Goal: Task Accomplishment & Management: Manage account settings

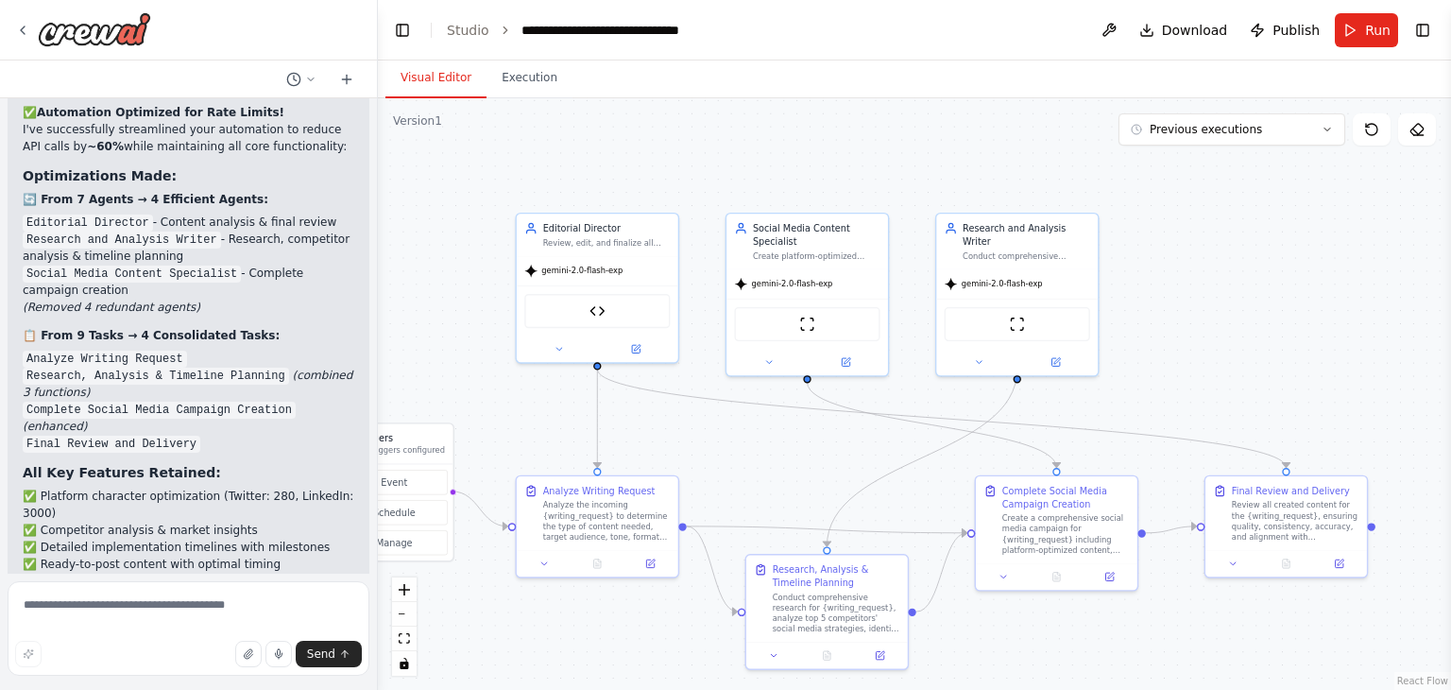
click at [453, 76] on button "Visual Editor" at bounding box center [436, 79] width 101 height 40
click at [476, 36] on link "Studio" at bounding box center [468, 30] width 43 height 15
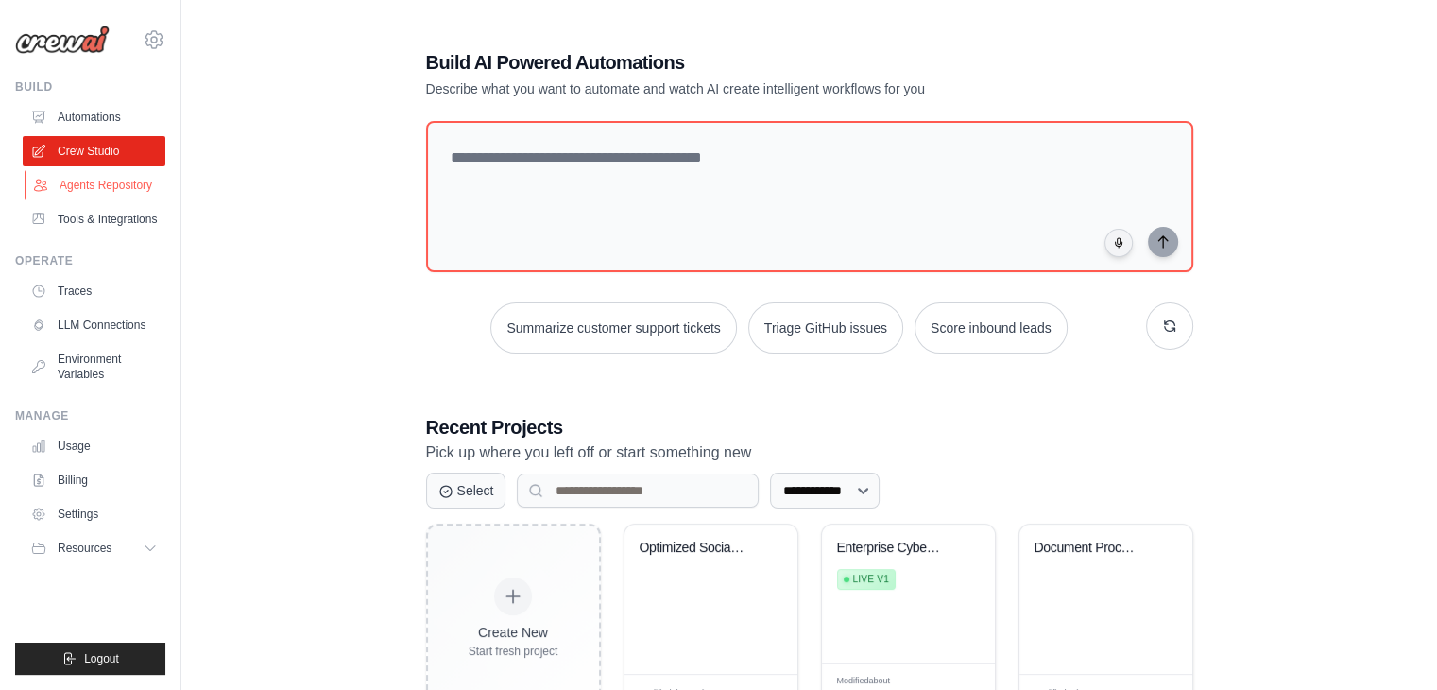
click at [76, 192] on link "Agents Repository" at bounding box center [96, 185] width 143 height 30
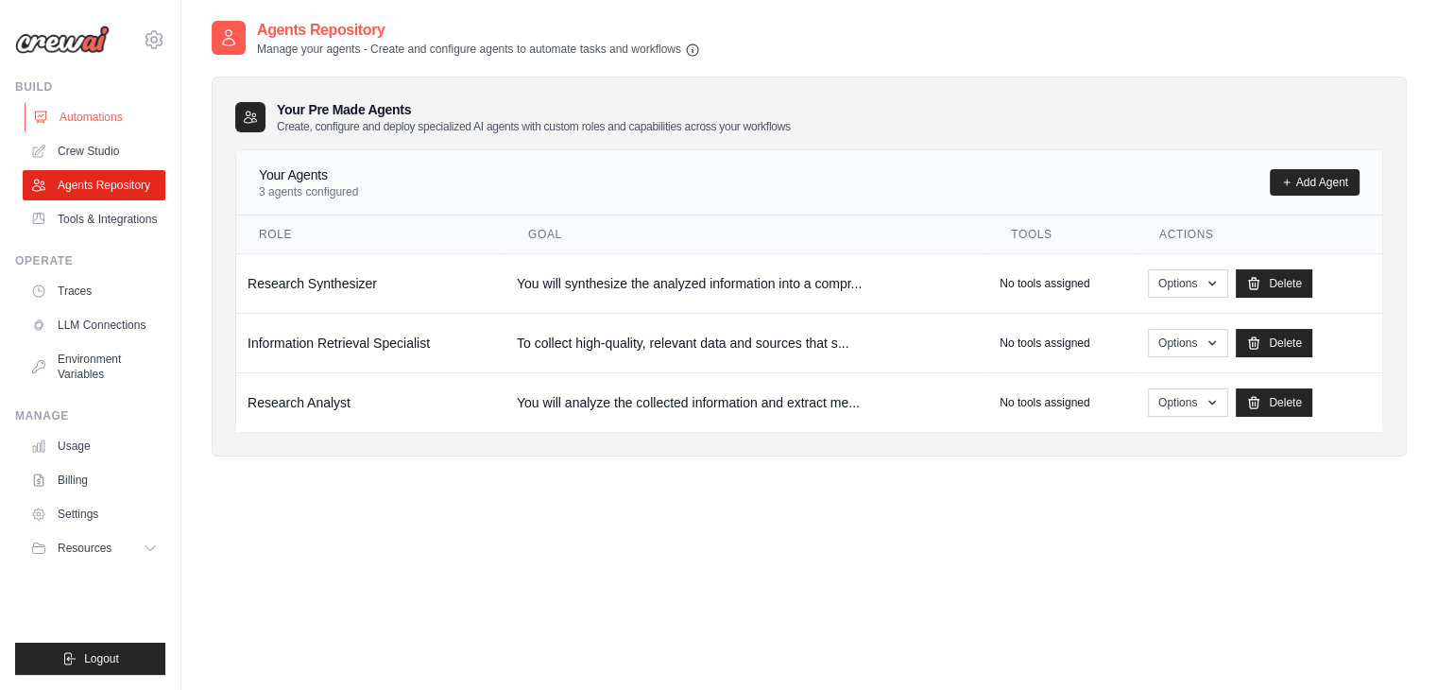
click at [96, 117] on link "Automations" at bounding box center [96, 117] width 143 height 30
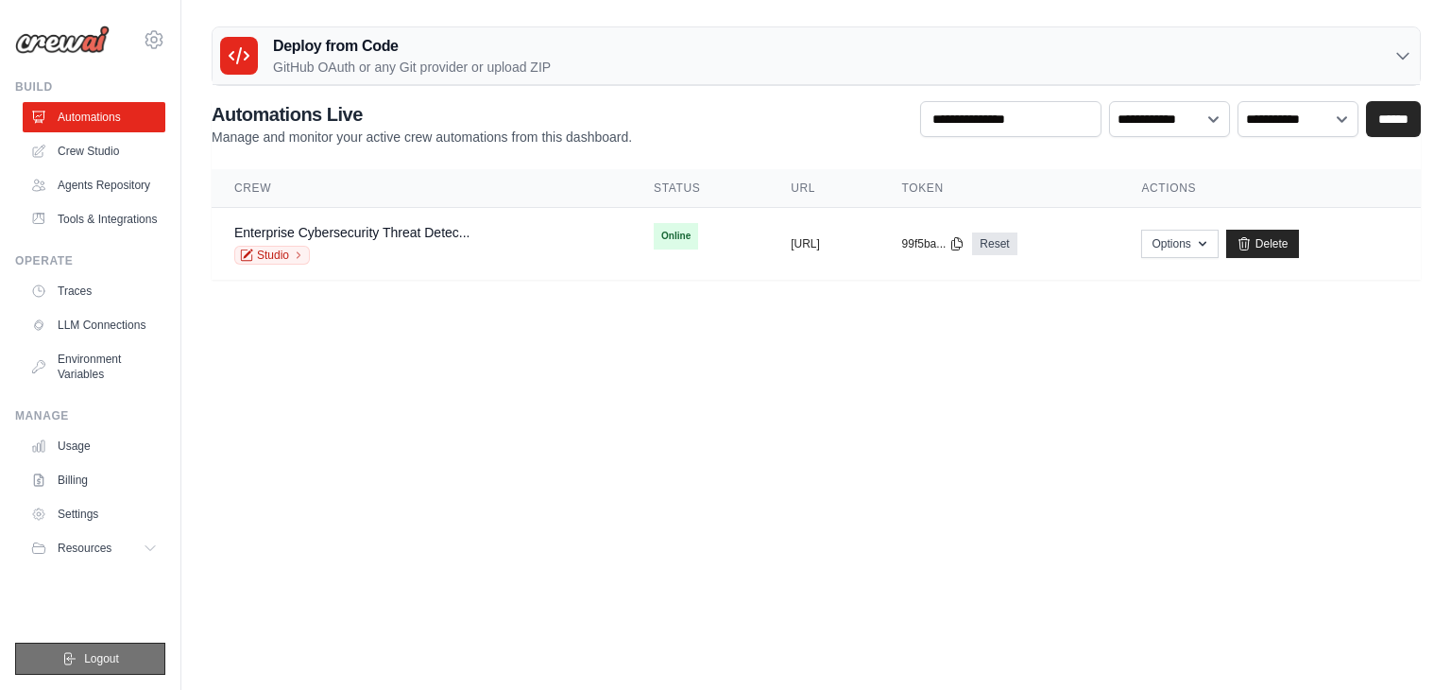
click at [110, 663] on span "Logout" at bounding box center [101, 658] width 35 height 15
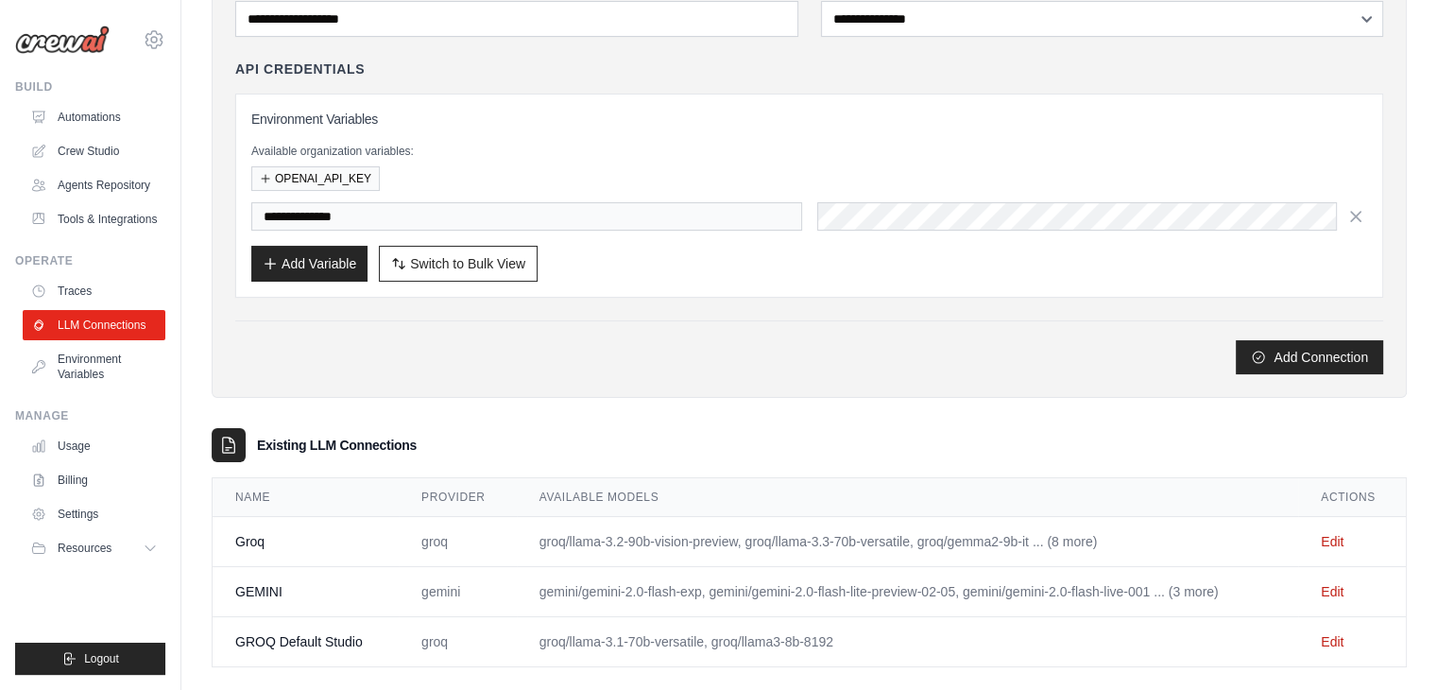
scroll to position [197, 0]
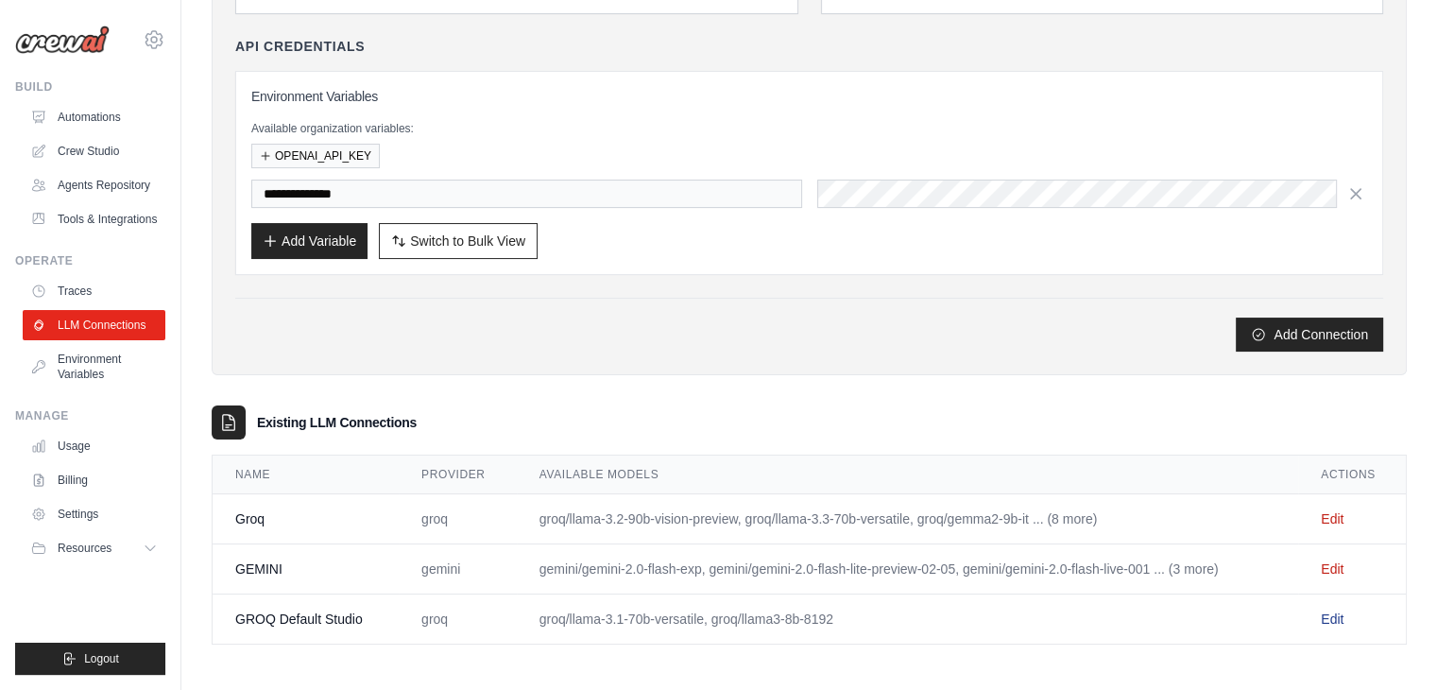
click at [1342, 615] on link "Edit" at bounding box center [1332, 618] width 23 height 15
